Goal: Information Seeking & Learning: Learn about a topic

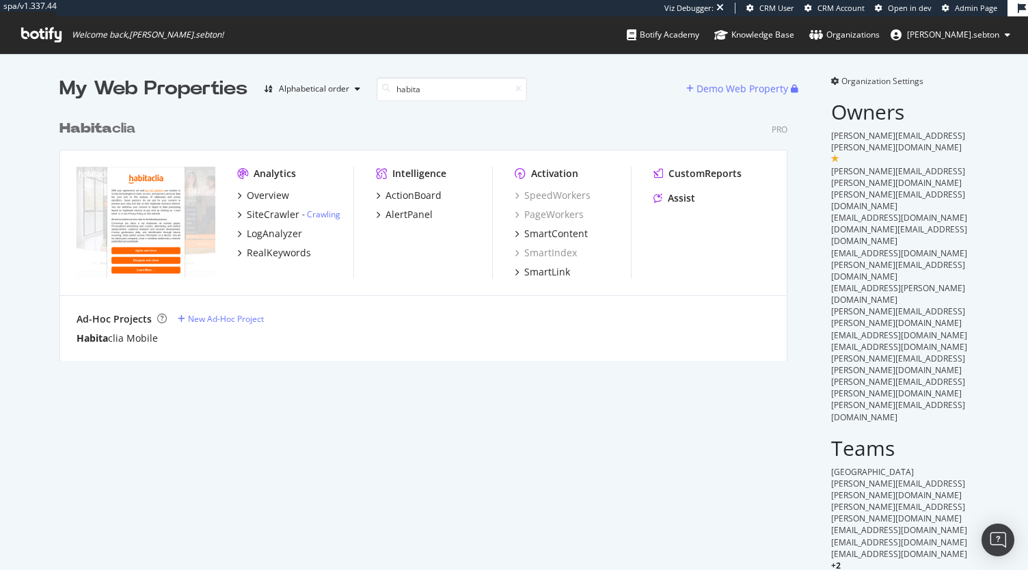
scroll to position [247, 728]
type input "habita"
click at [106, 126] on b "Habita" at bounding box center [85, 129] width 53 height 14
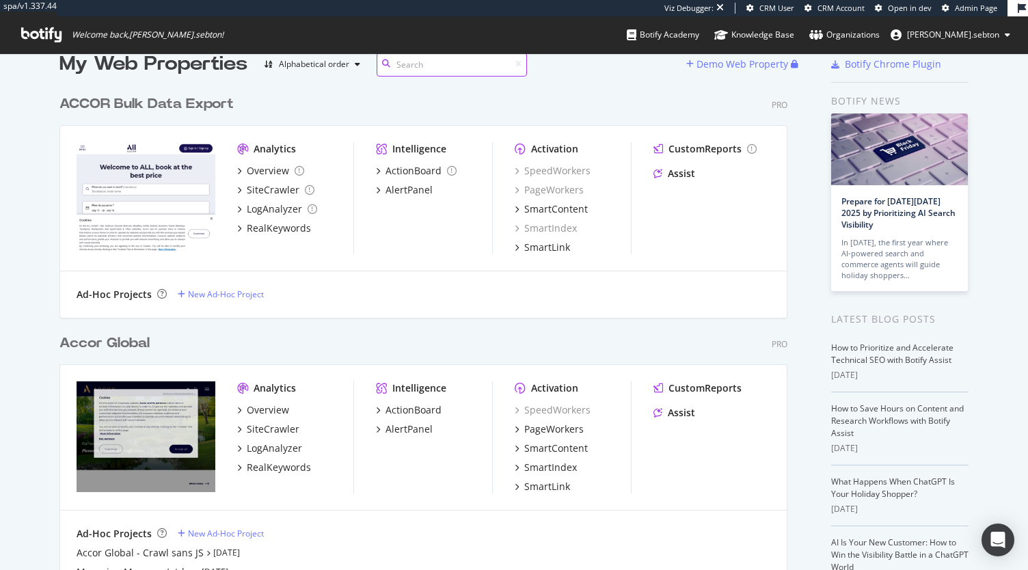
scroll to position [26, 0]
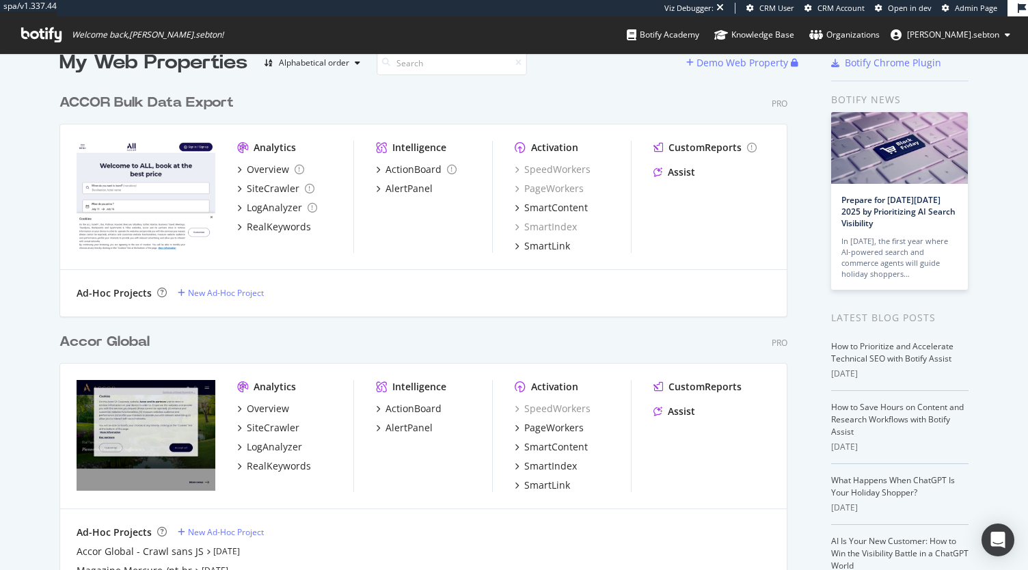
click at [112, 345] on div "Accor Global" at bounding box center [104, 342] width 90 height 20
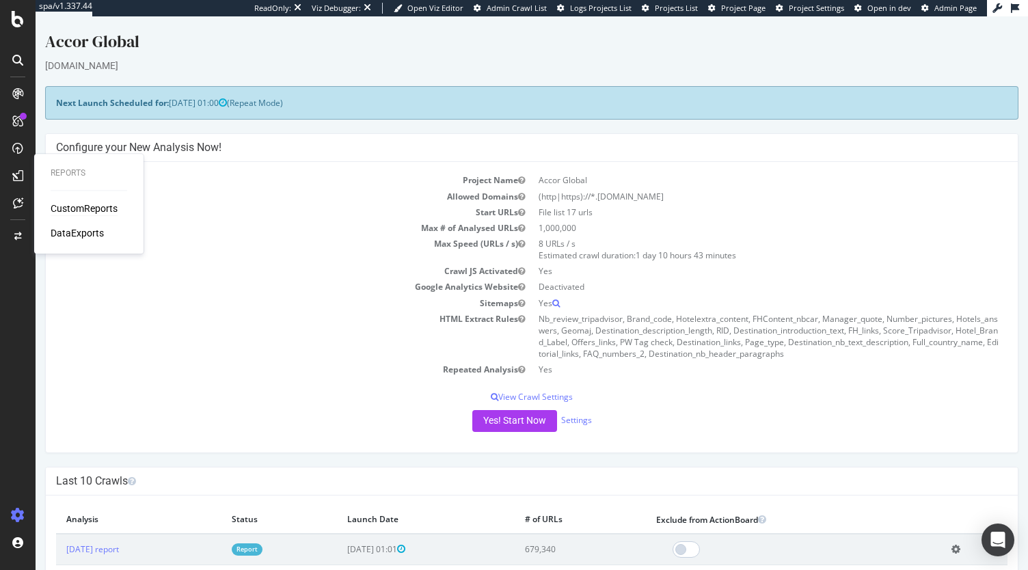
click at [66, 208] on div "CustomReports" at bounding box center [84, 209] width 67 height 14
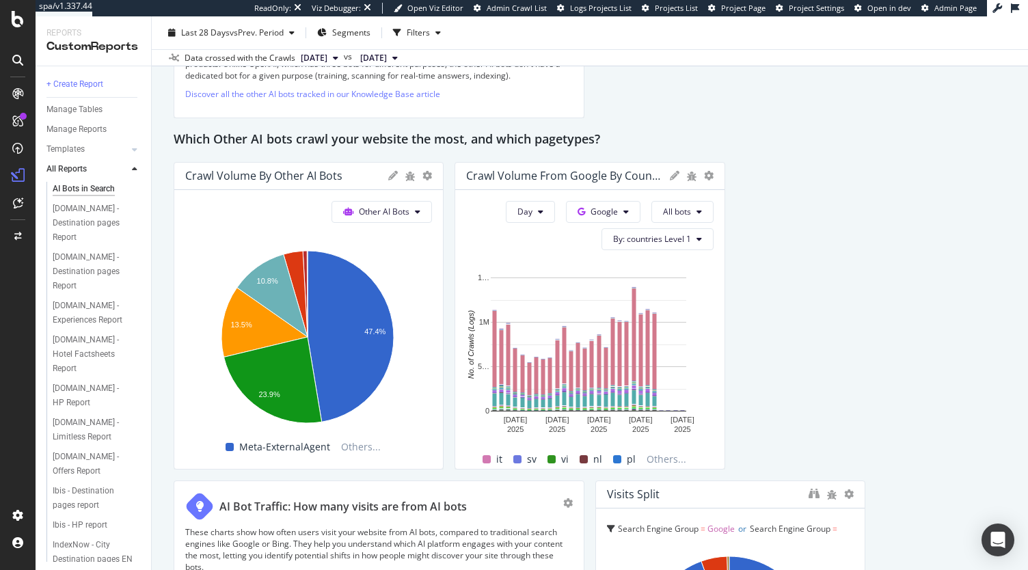
scroll to position [1699, 0]
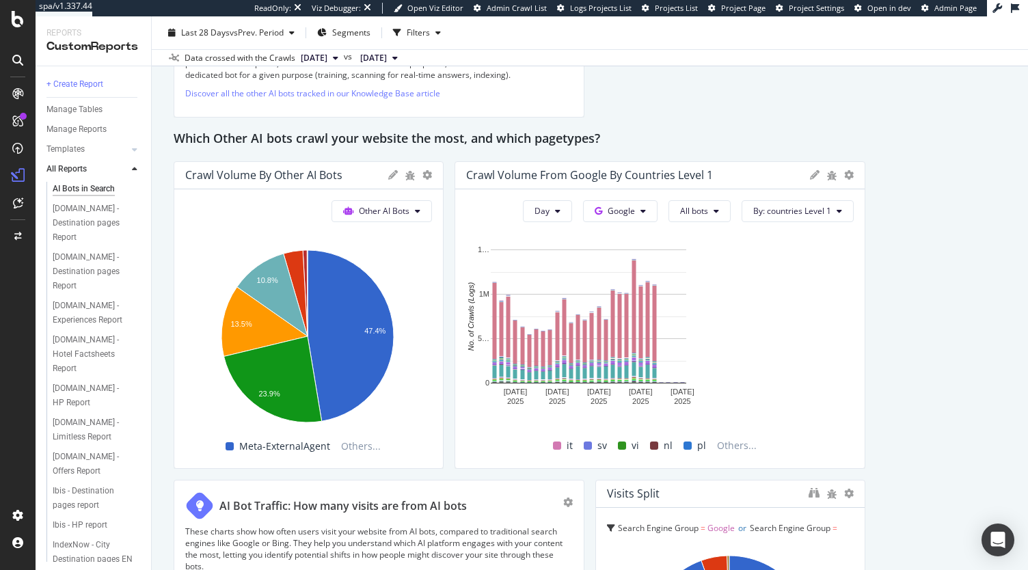
drag, startPoint x: 717, startPoint y: 304, endPoint x: 875, endPoint y: 299, distance: 157.9
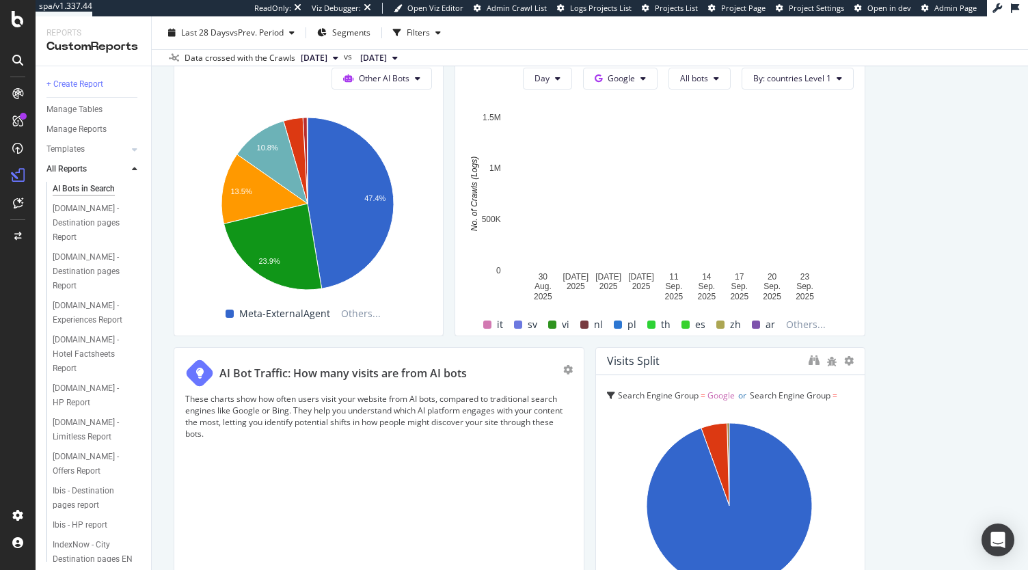
scroll to position [1773, 0]
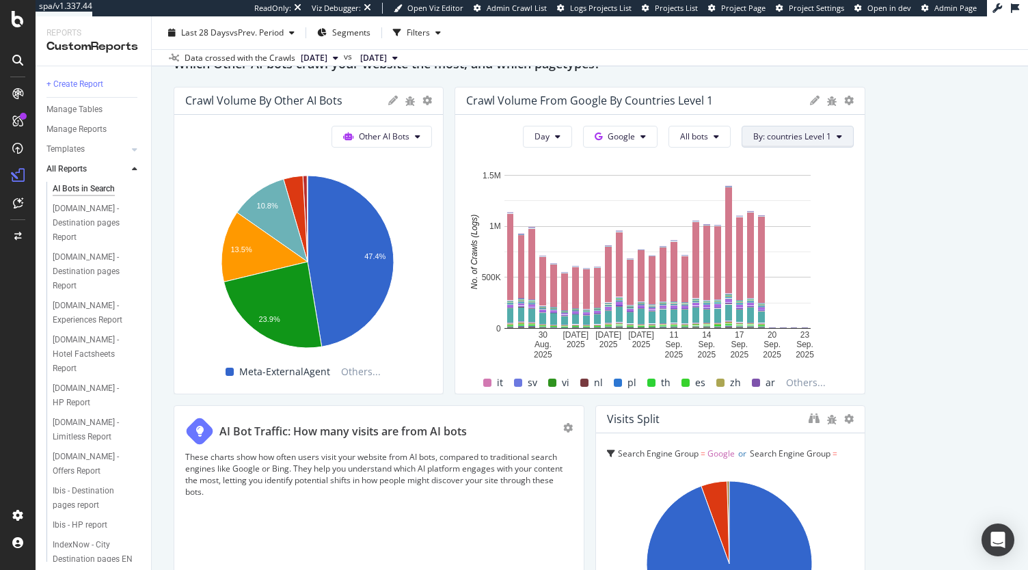
click at [793, 142] on span "By: countries Level 1" at bounding box center [792, 137] width 78 height 12
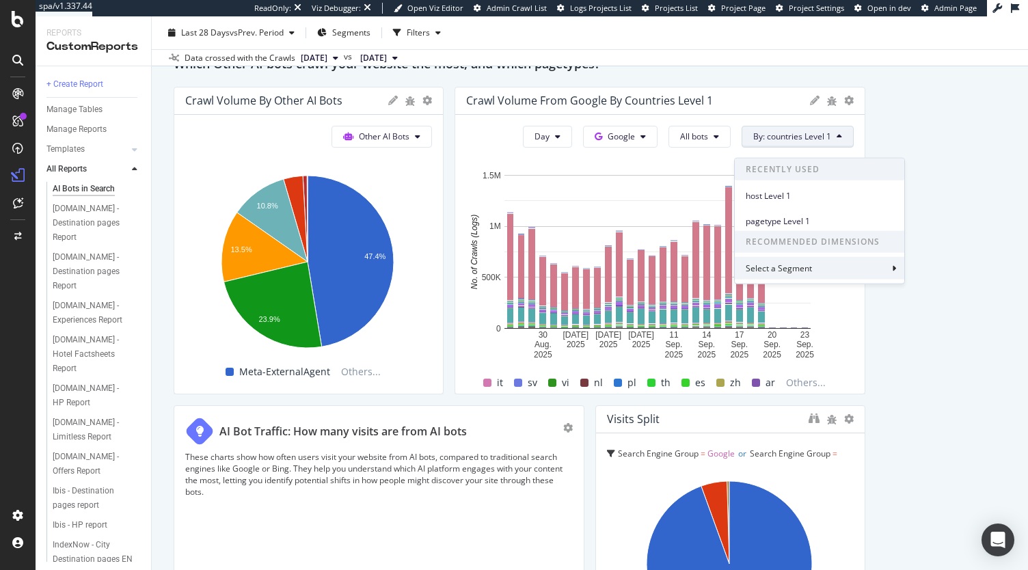
click at [863, 270] on div "Select a Segment" at bounding box center [819, 268] width 169 height 23
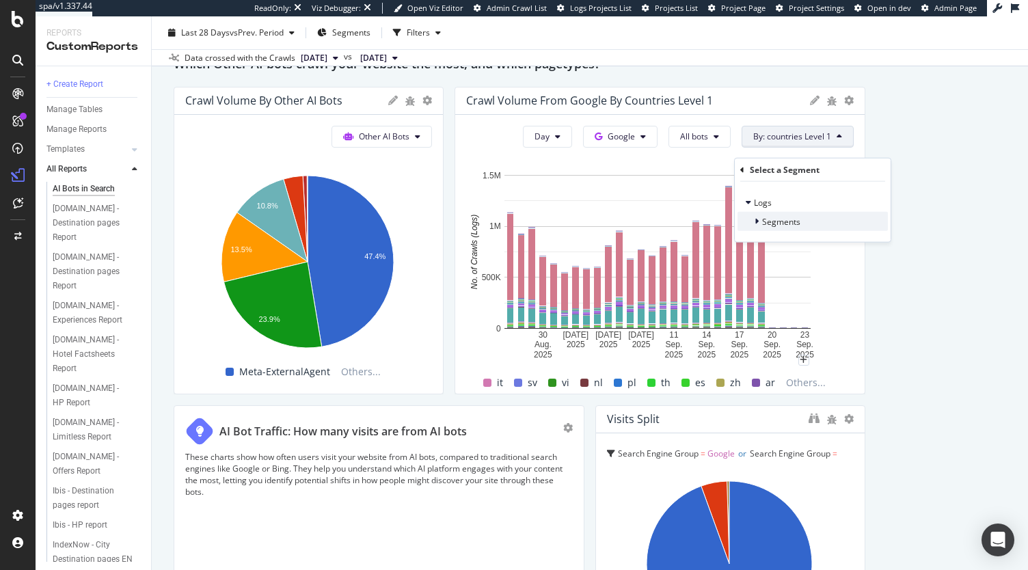
click at [758, 218] on icon at bounding box center [756, 221] width 4 height 8
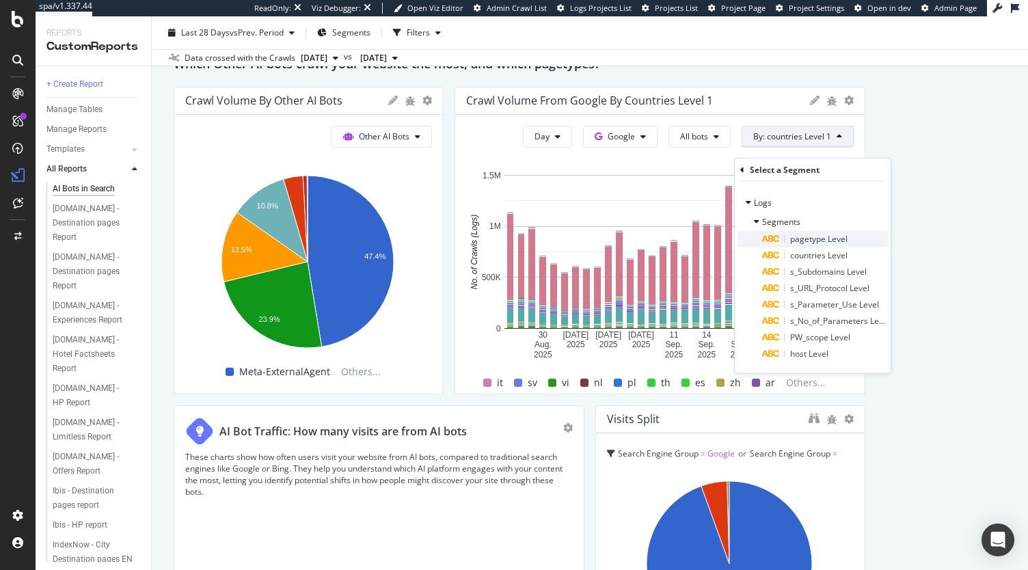
click at [812, 239] on span "pagetype Level" at bounding box center [818, 239] width 57 height 12
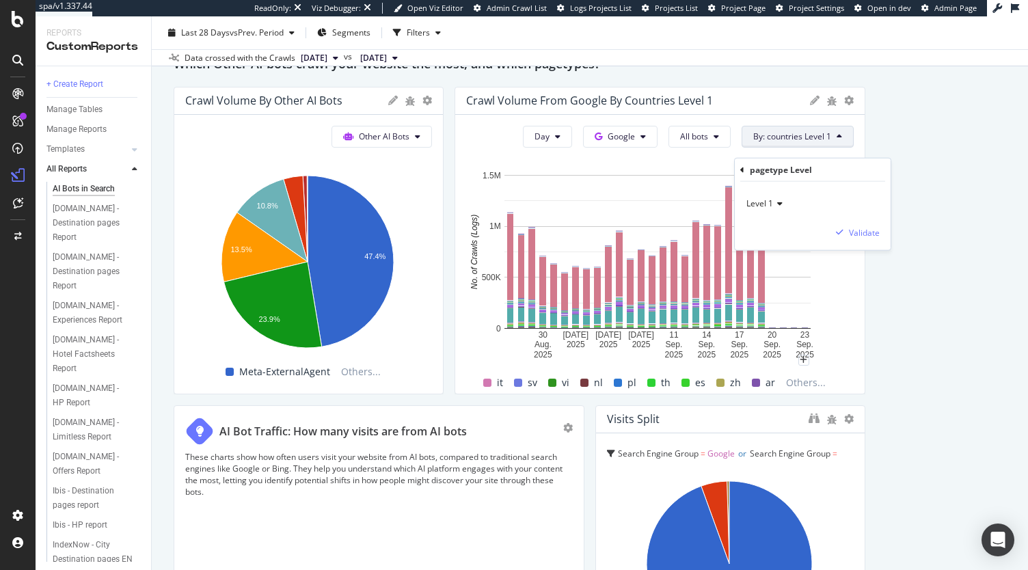
click at [852, 223] on div "Level 1 Validate" at bounding box center [813, 216] width 156 height 68
click at [854, 232] on div "Validate" at bounding box center [864, 232] width 31 height 12
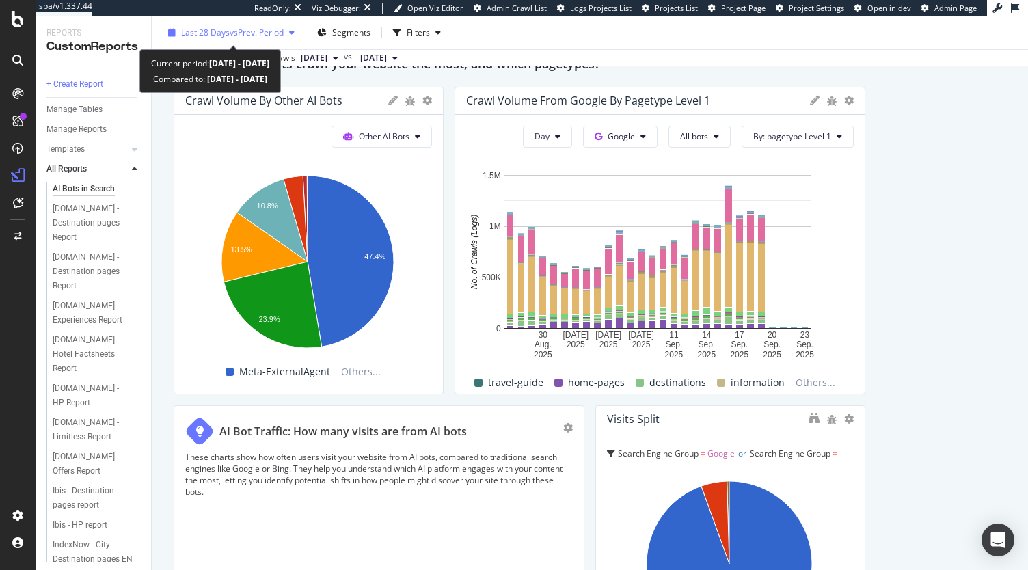
click at [239, 40] on div "Last 28 Days vs Prev. Period" at bounding box center [231, 33] width 137 height 21
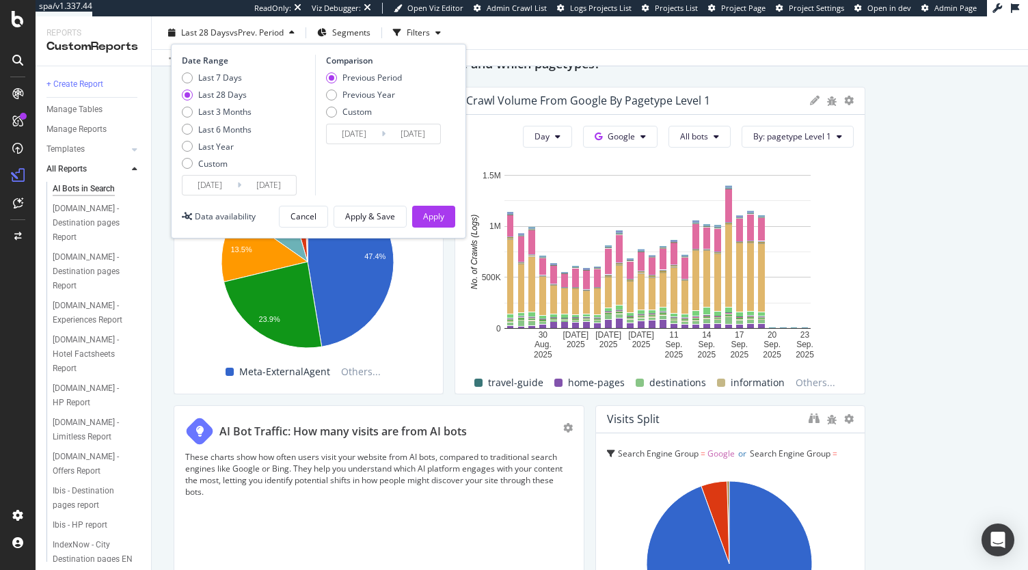
click at [207, 182] on input "2025/08/27" at bounding box center [209, 185] width 55 height 19
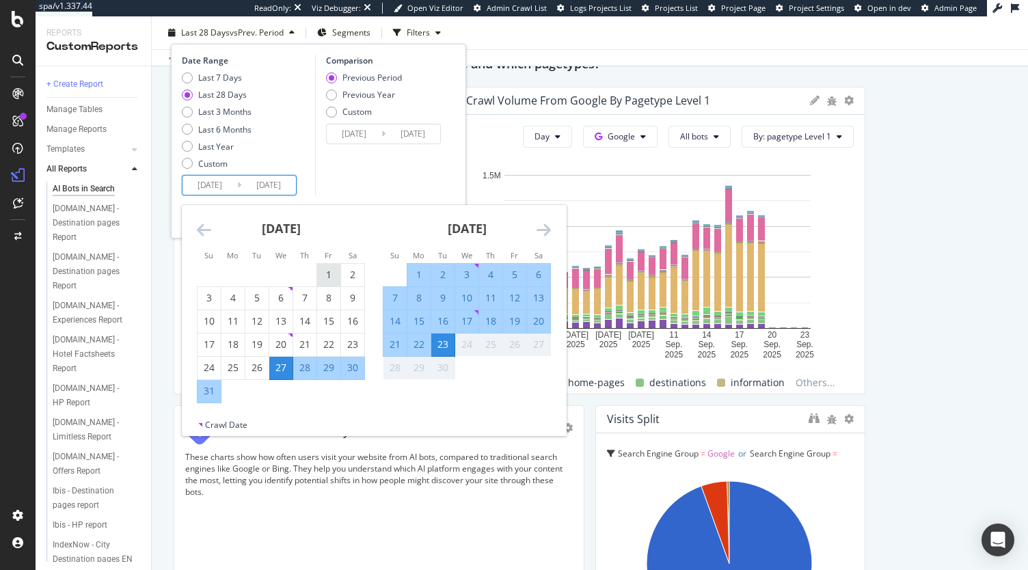
click at [327, 278] on div "1" at bounding box center [328, 275] width 23 height 14
type input "2025/08/01"
type input "2025/06/08"
type input "2025/07/31"
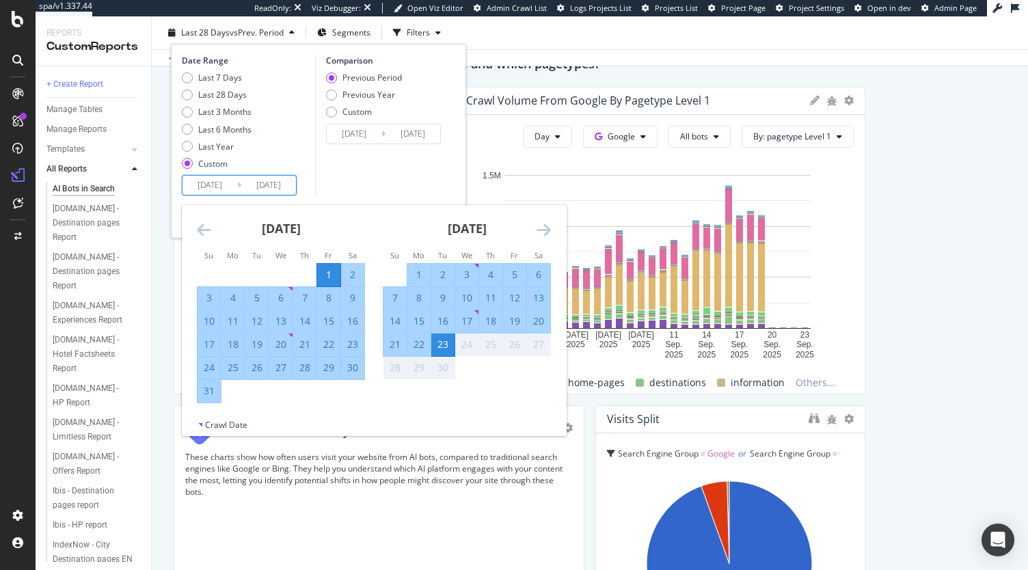
click at [542, 319] on div "20" at bounding box center [538, 321] width 23 height 14
type input "2025/09/20"
type input "2025/06/11"
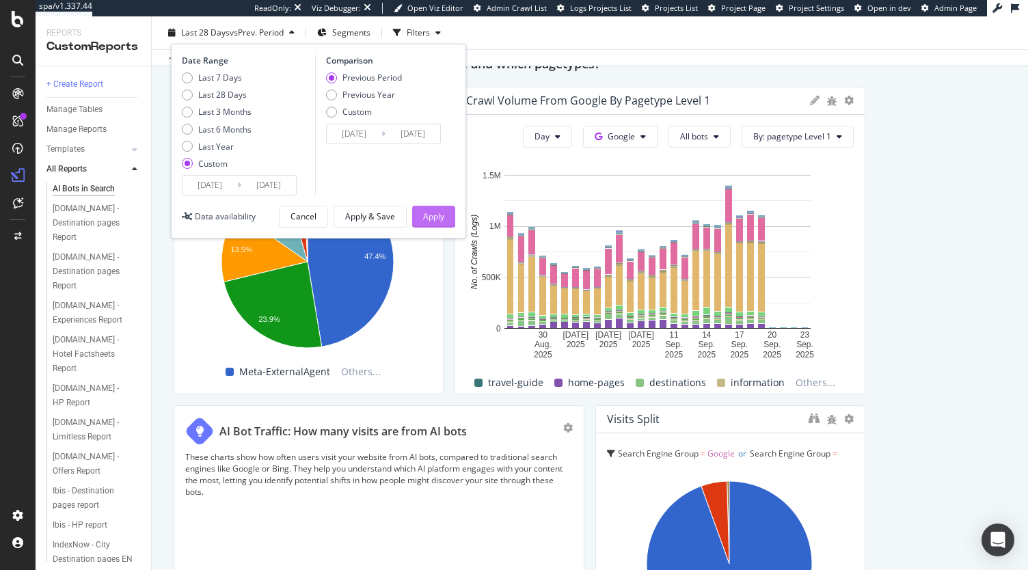
click at [437, 210] on div "Apply" at bounding box center [433, 216] width 21 height 12
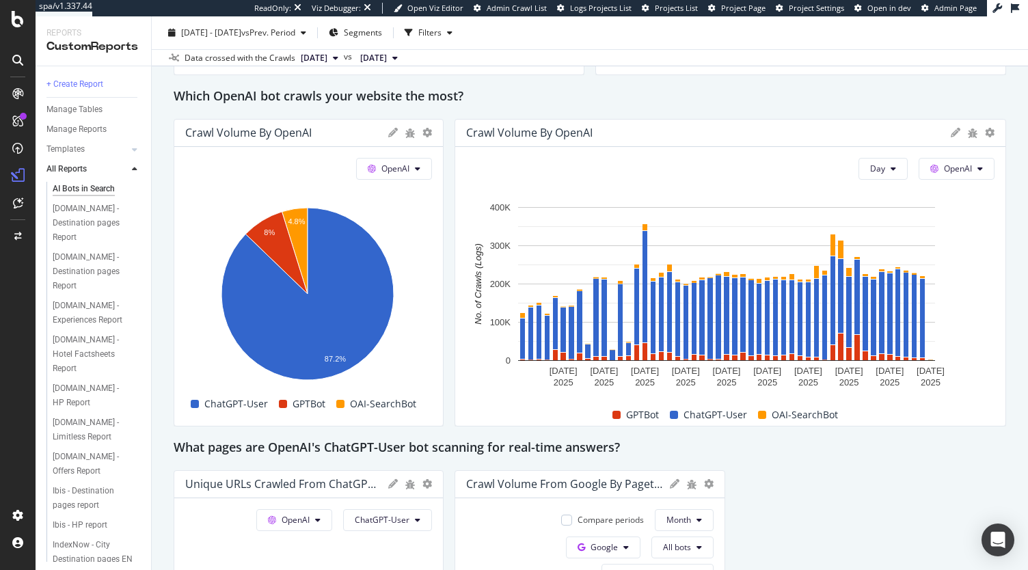
scroll to position [877, 0]
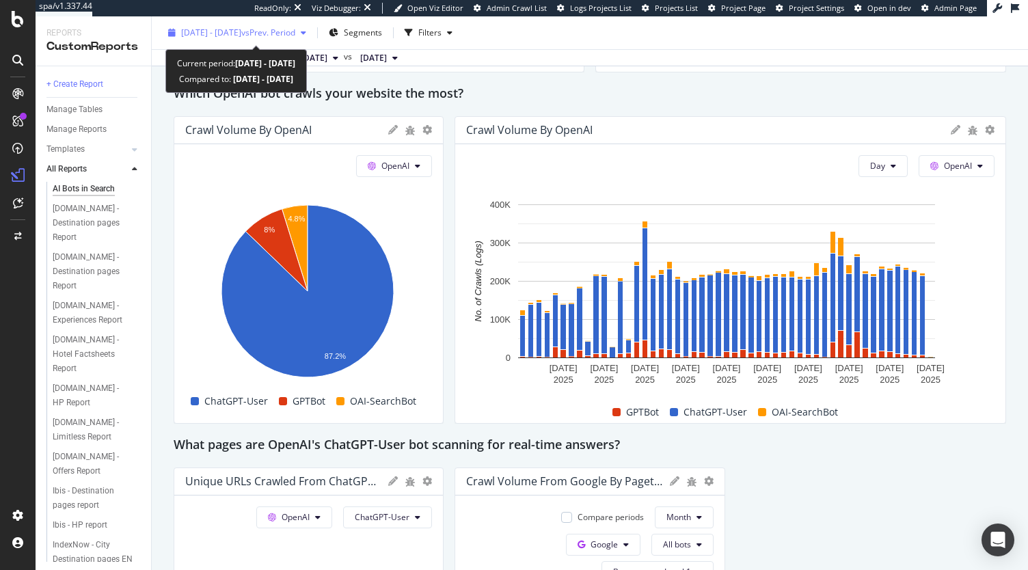
click at [295, 31] on span "vs Prev. Period" at bounding box center [268, 33] width 54 height 12
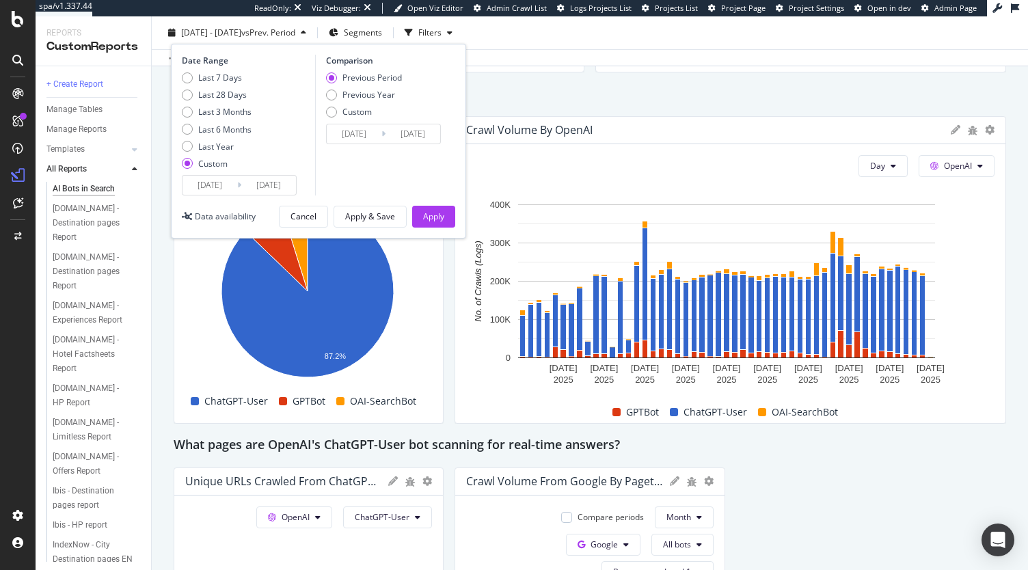
click at [272, 182] on input "2025/09/20" at bounding box center [268, 185] width 55 height 19
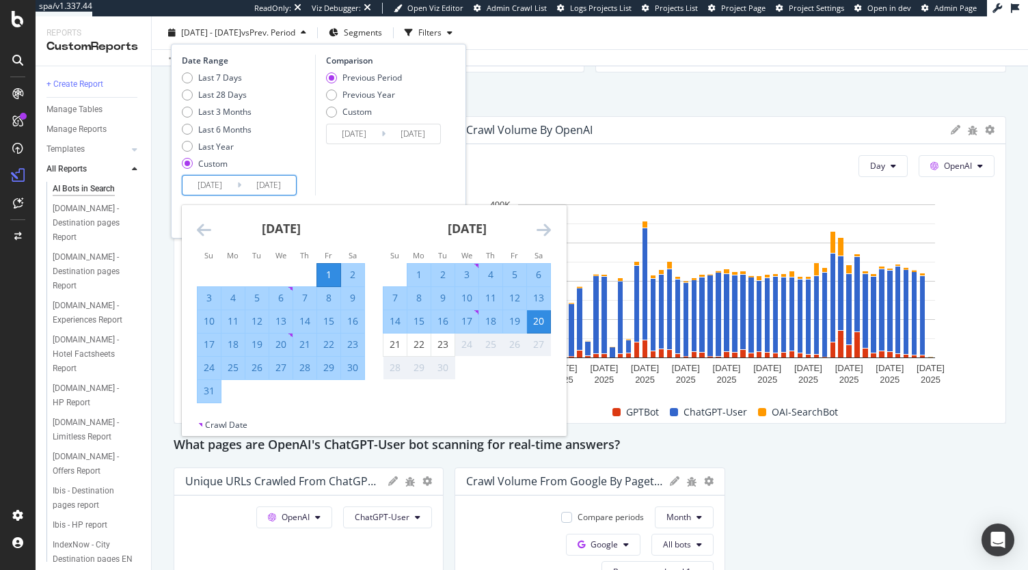
click at [517, 316] on div "19" at bounding box center [514, 321] width 23 height 14
type input "2025/09/19"
type input "2025/06/12"
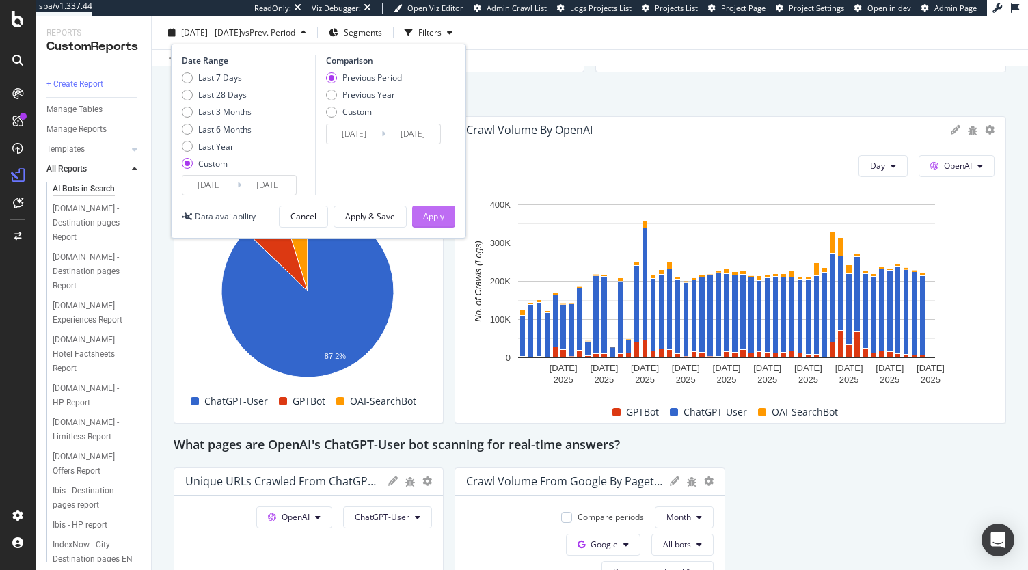
click at [439, 211] on div "Apply" at bounding box center [433, 216] width 21 height 12
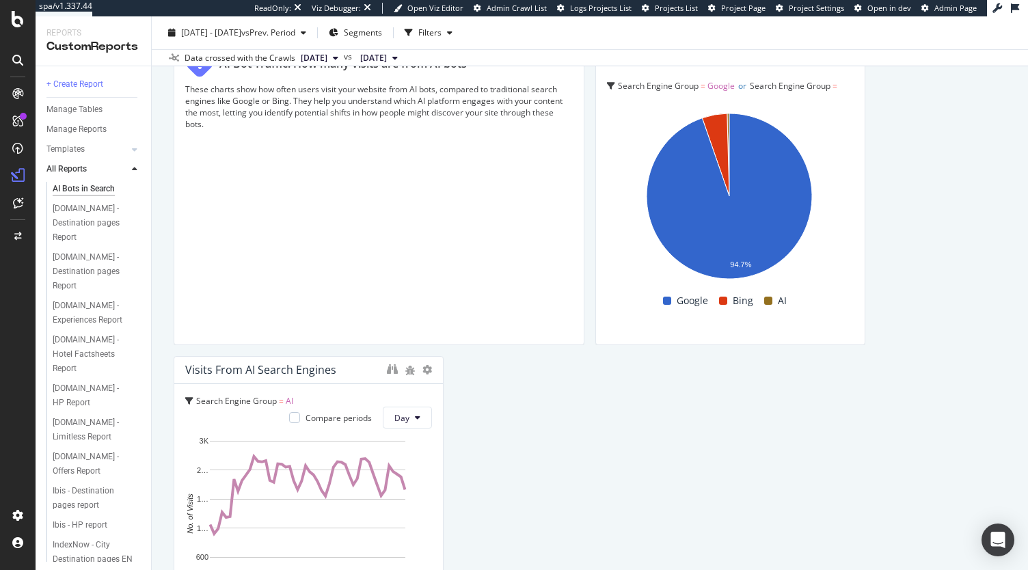
scroll to position [2314, 0]
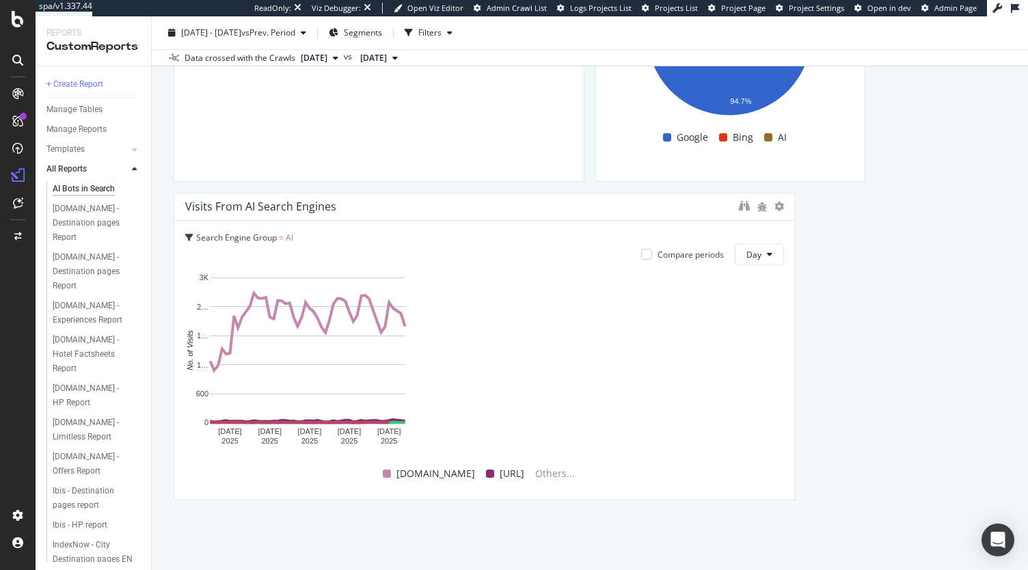
drag, startPoint x: 439, startPoint y: 363, endPoint x: 871, endPoint y: 316, distance: 434.4
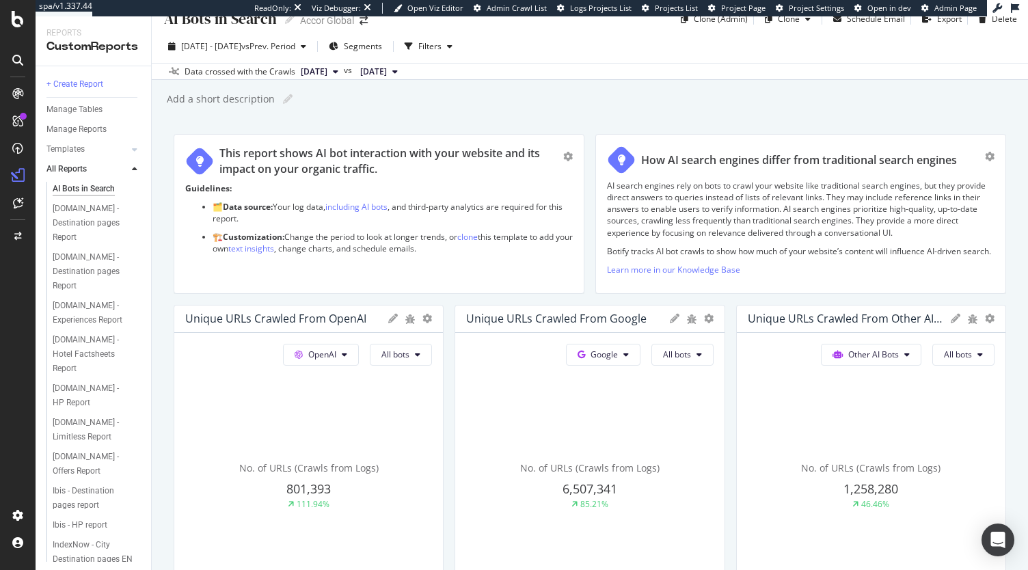
scroll to position [0, 0]
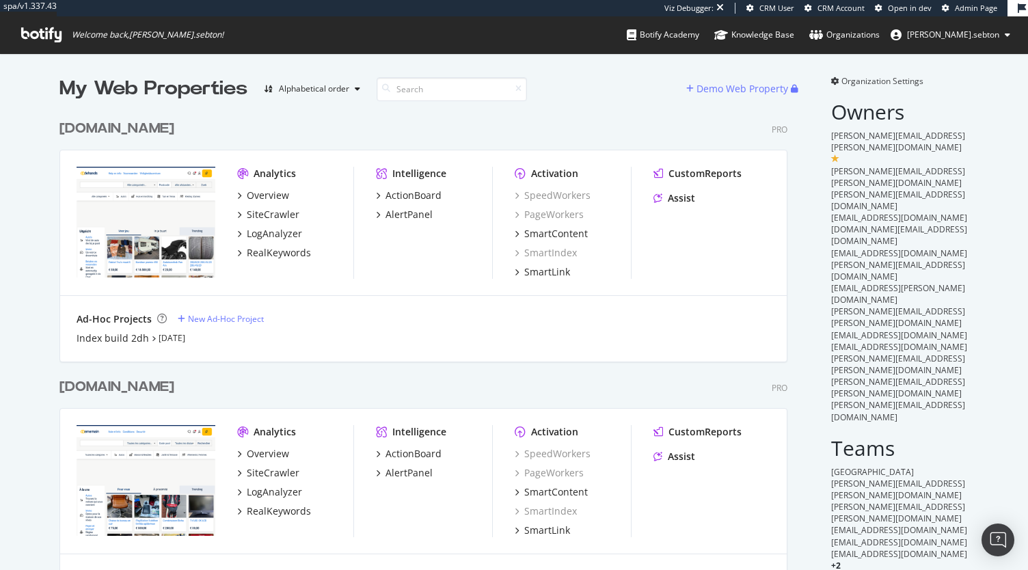
scroll to position [559, 1007]
